Goal: Navigation & Orientation: Find specific page/section

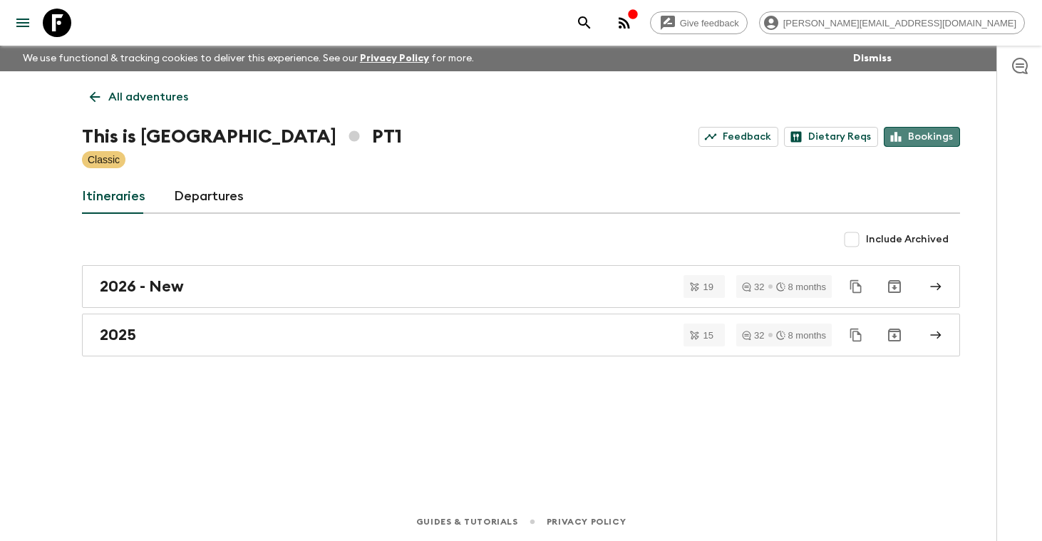
click at [930, 134] on link "Bookings" at bounding box center [922, 137] width 76 height 20
click at [155, 98] on p "All adventures" at bounding box center [148, 96] width 80 height 17
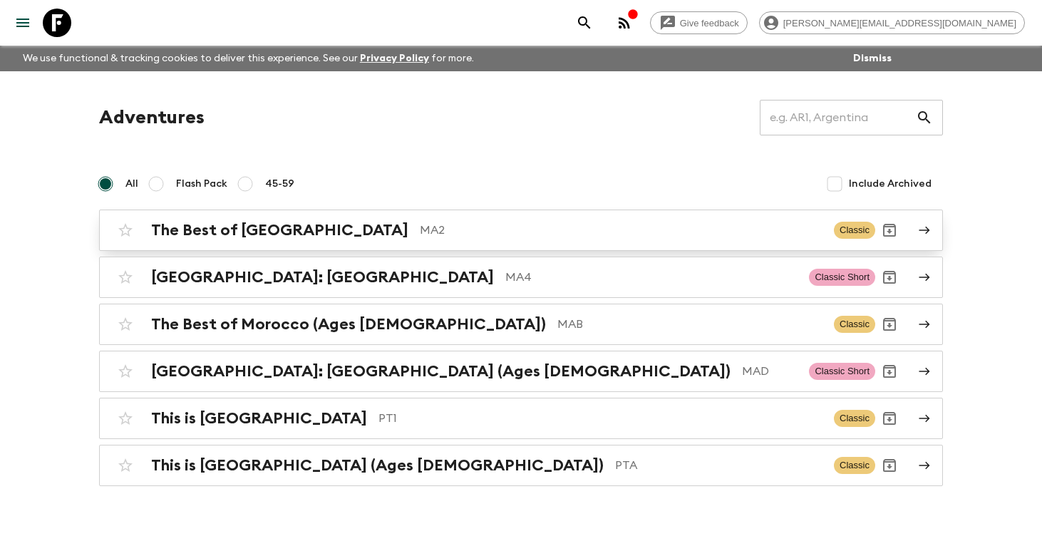
click at [292, 237] on h2 "The Best of [GEOGRAPHIC_DATA]" at bounding box center [279, 230] width 257 height 19
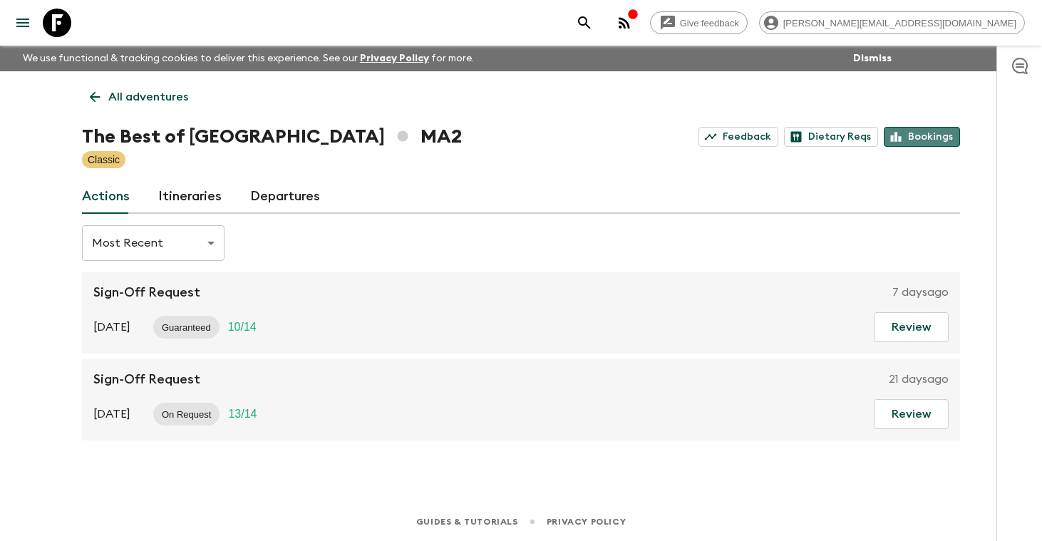
click at [933, 136] on link "Bookings" at bounding box center [922, 137] width 76 height 20
click at [142, 94] on p "All adventures" at bounding box center [148, 96] width 80 height 17
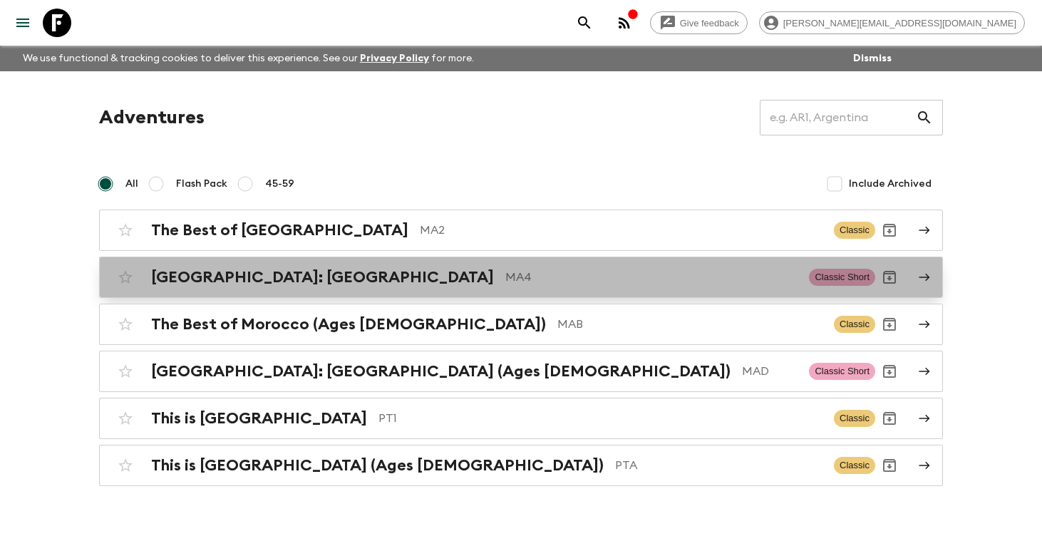
click at [265, 277] on h2 "[GEOGRAPHIC_DATA]: [GEOGRAPHIC_DATA]" at bounding box center [322, 277] width 343 height 19
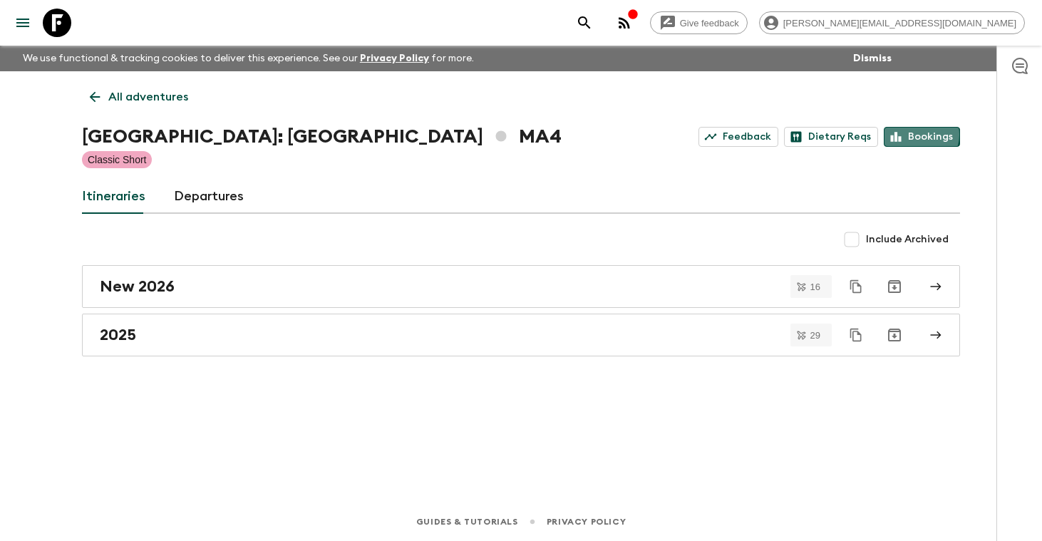
click at [919, 135] on link "Bookings" at bounding box center [922, 137] width 76 height 20
